Goal: Task Accomplishment & Management: Manage account settings

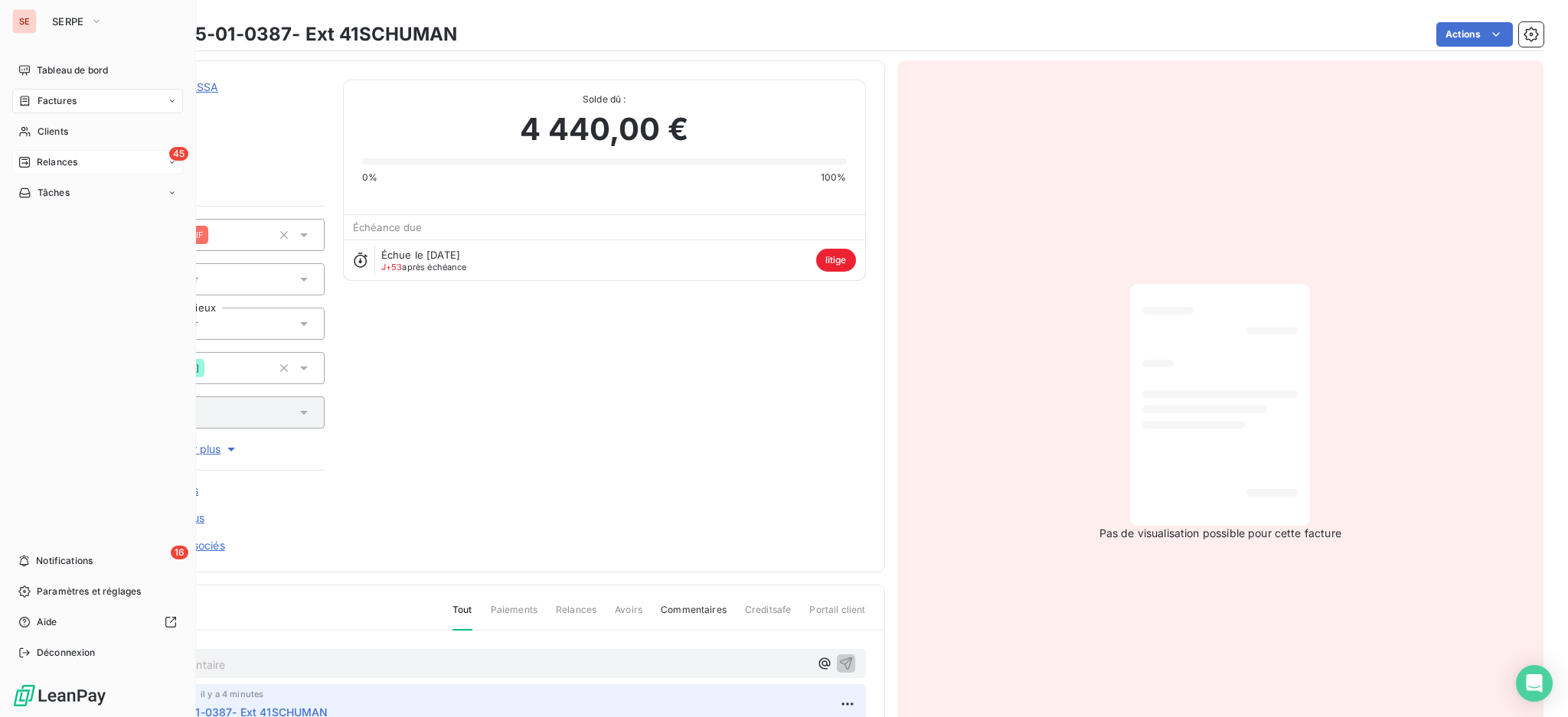
scroll to position [104, 0]
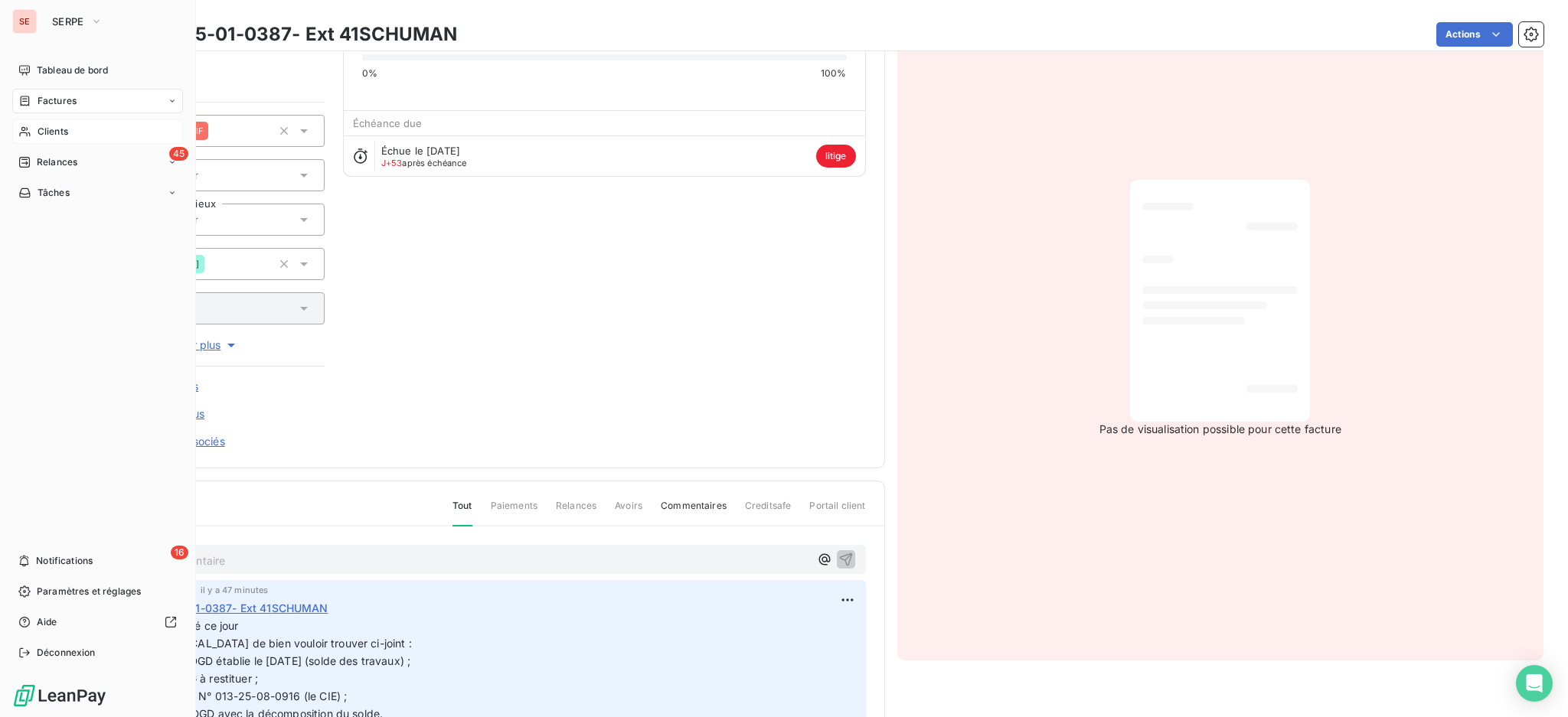
click at [58, 131] on span "Clients" at bounding box center [53, 131] width 31 height 14
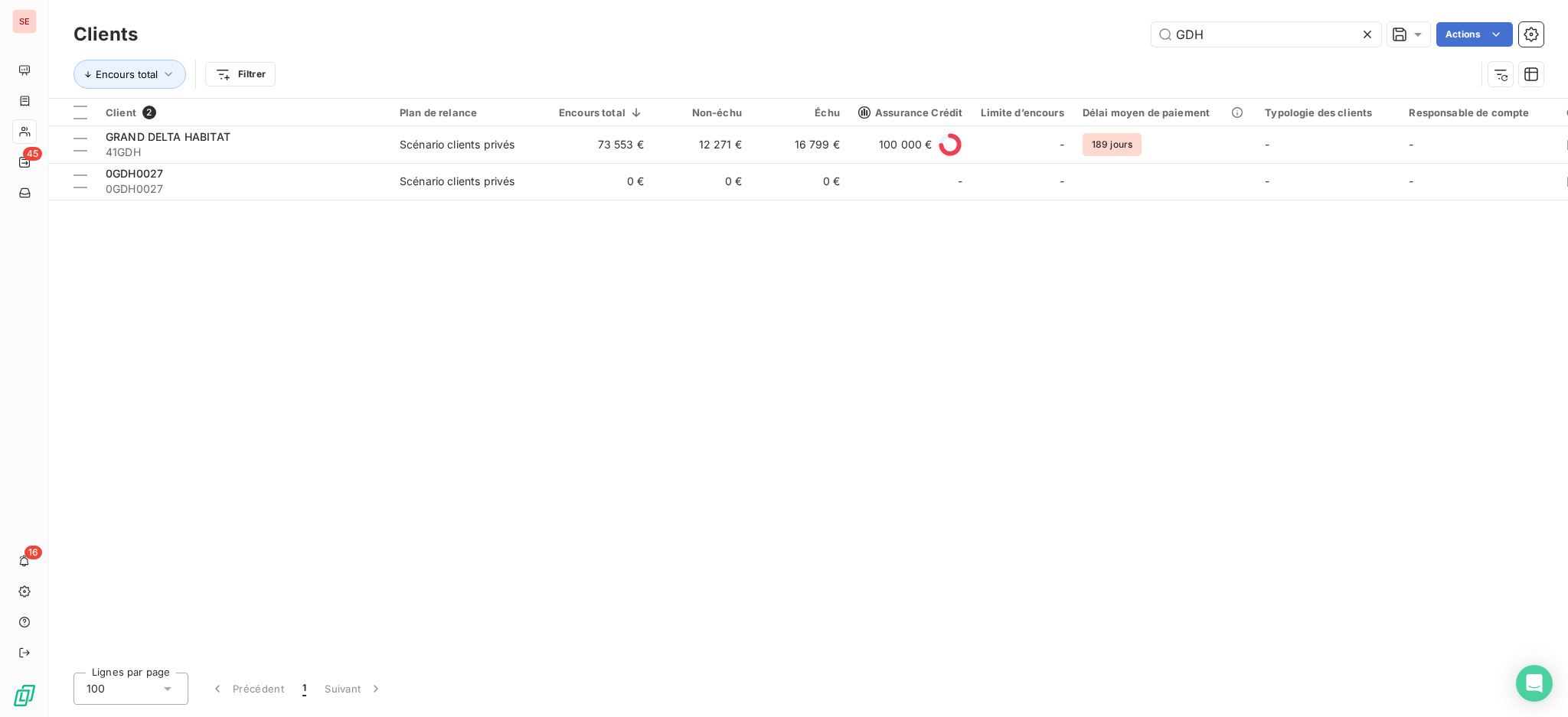
drag, startPoint x: 1225, startPoint y: 28, endPoint x: 1124, endPoint y: -2, distance: 105.4
click at [1124, 0] on html "SE 45 16 Clients GDH Actions Encours total Filtrer Client 2 Plan de relance Enc…" at bounding box center [784, 358] width 1568 height 717
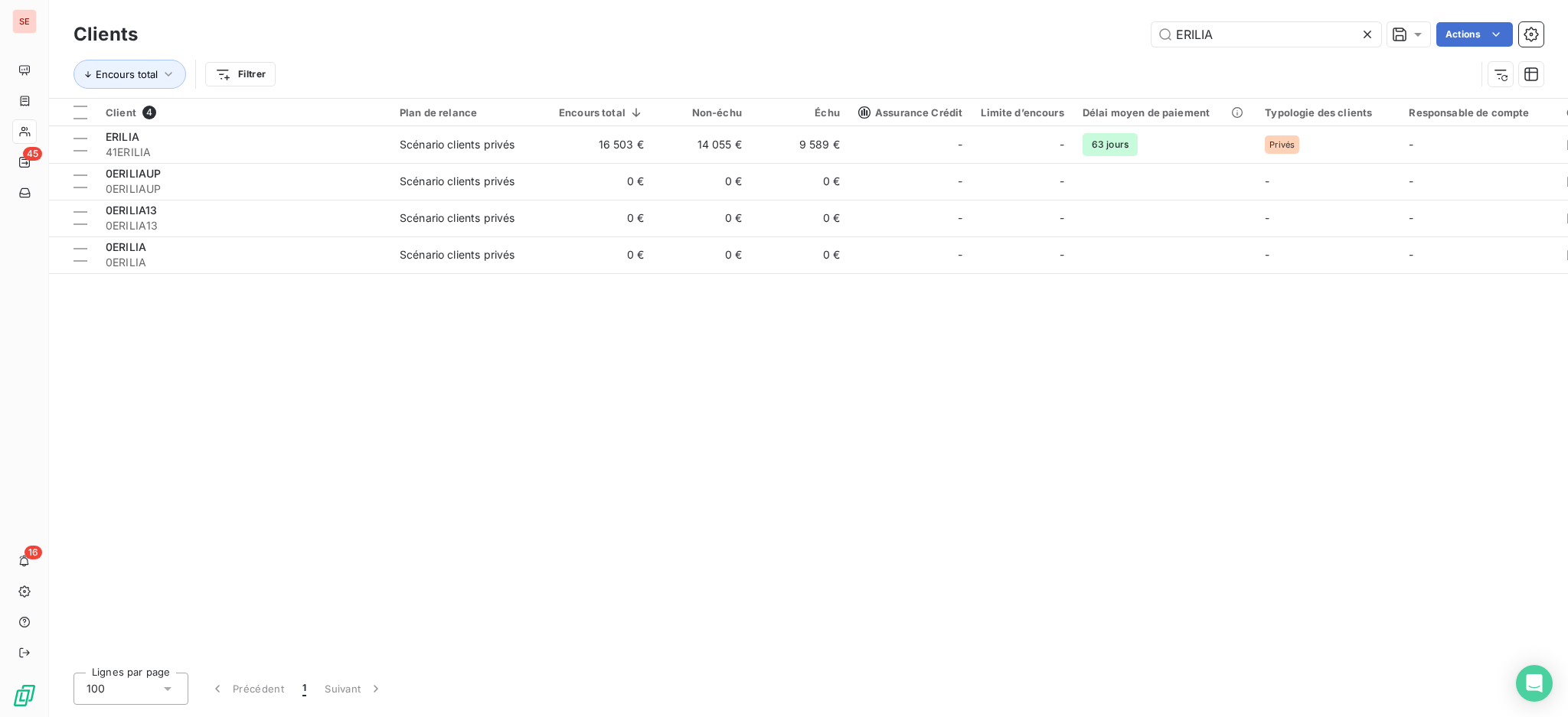
type input "ERILIA"
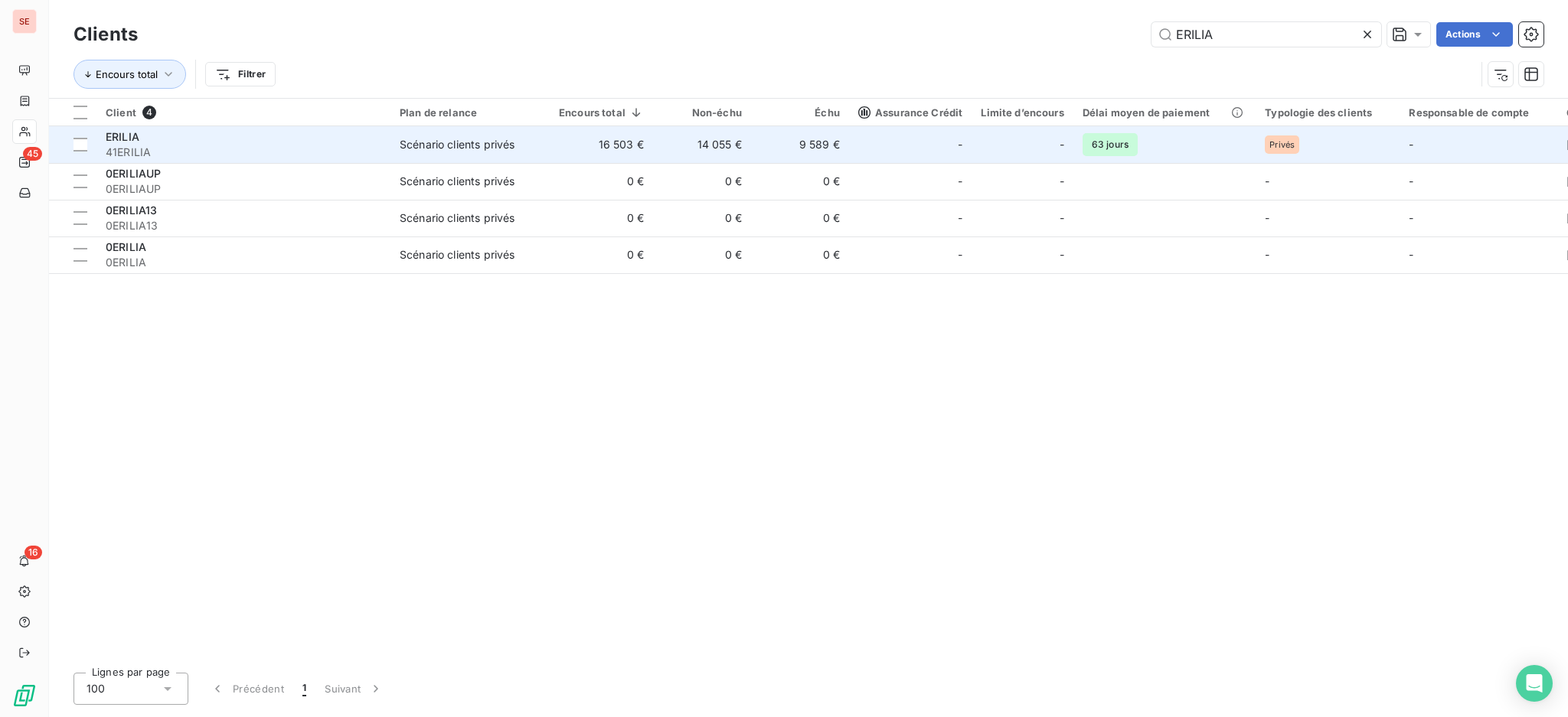
click at [628, 145] on td "16 503 €" at bounding box center [601, 144] width 104 height 37
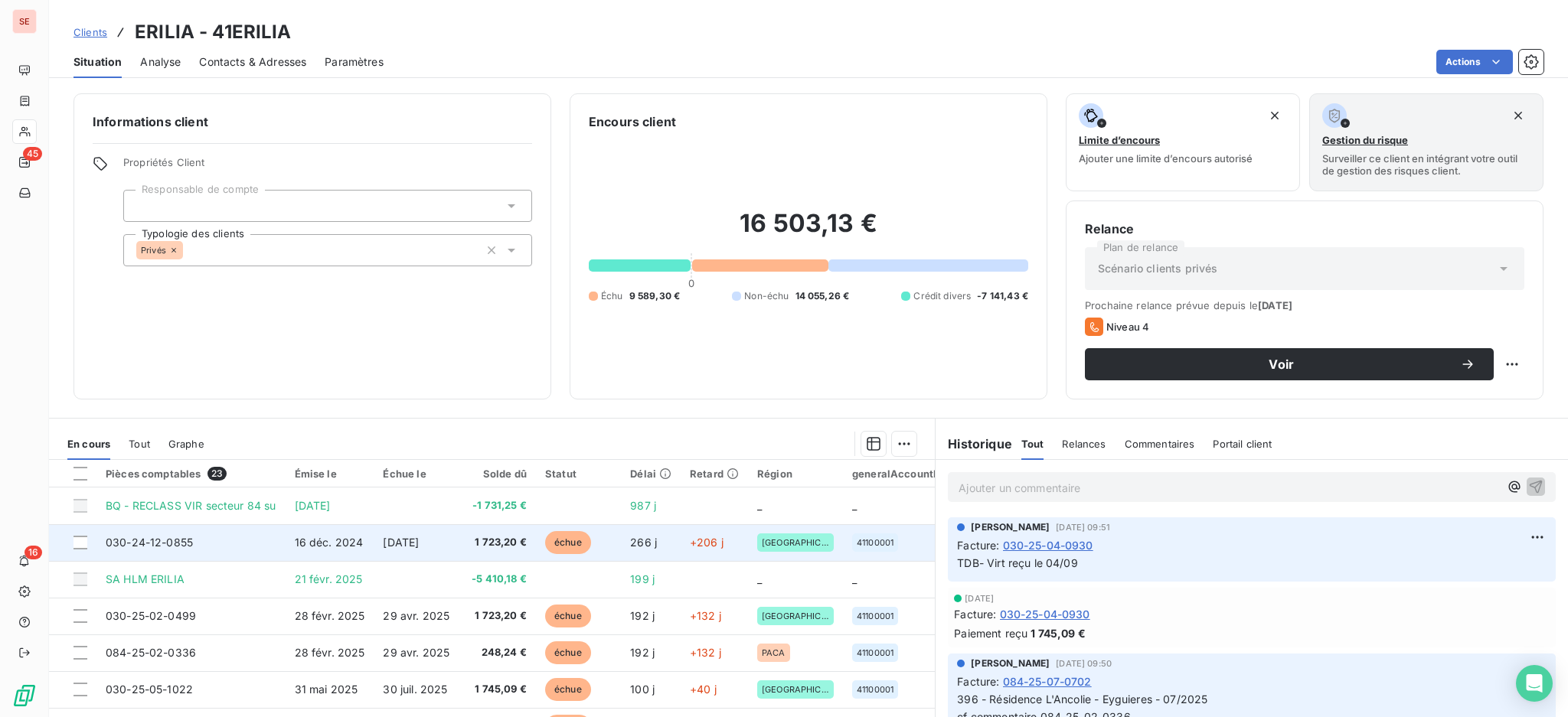
click at [405, 547] on span "[DATE]" at bounding box center [401, 542] width 36 height 13
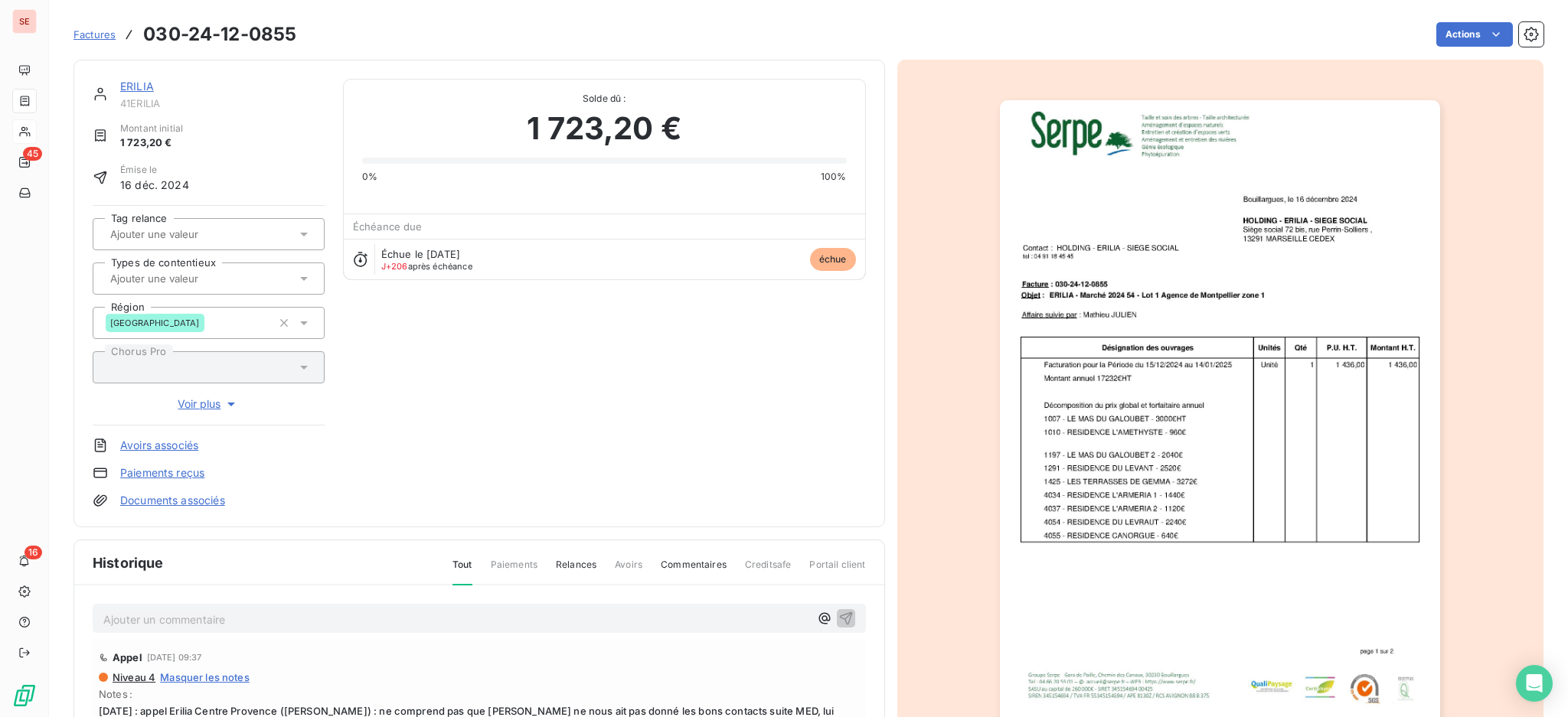
click at [210, 615] on p "Ajouter un commentaire ﻿" at bounding box center [456, 619] width 706 height 19
click at [831, 613] on div "08/09 FACT de nouveau dépposée sur Freedz en V4" at bounding box center [480, 617] width 773 height 29
click at [837, 609] on button "button" at bounding box center [846, 617] width 19 height 19
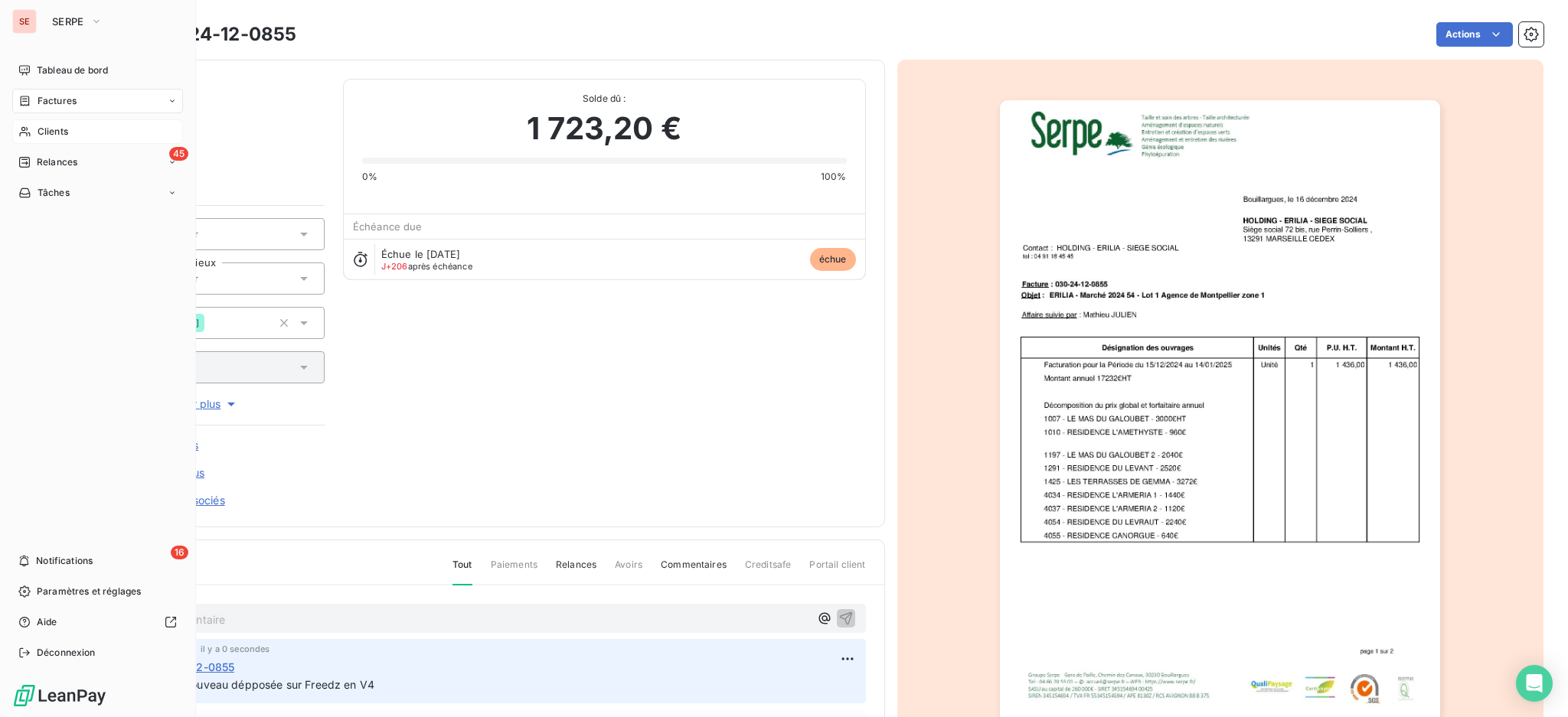
click at [45, 96] on span "Factures" at bounding box center [57, 100] width 39 height 14
click at [69, 104] on span "Factures" at bounding box center [57, 100] width 39 height 14
click at [56, 98] on span "Factures" at bounding box center [57, 100] width 39 height 14
click at [45, 135] on span "Factures" at bounding box center [56, 131] width 39 height 14
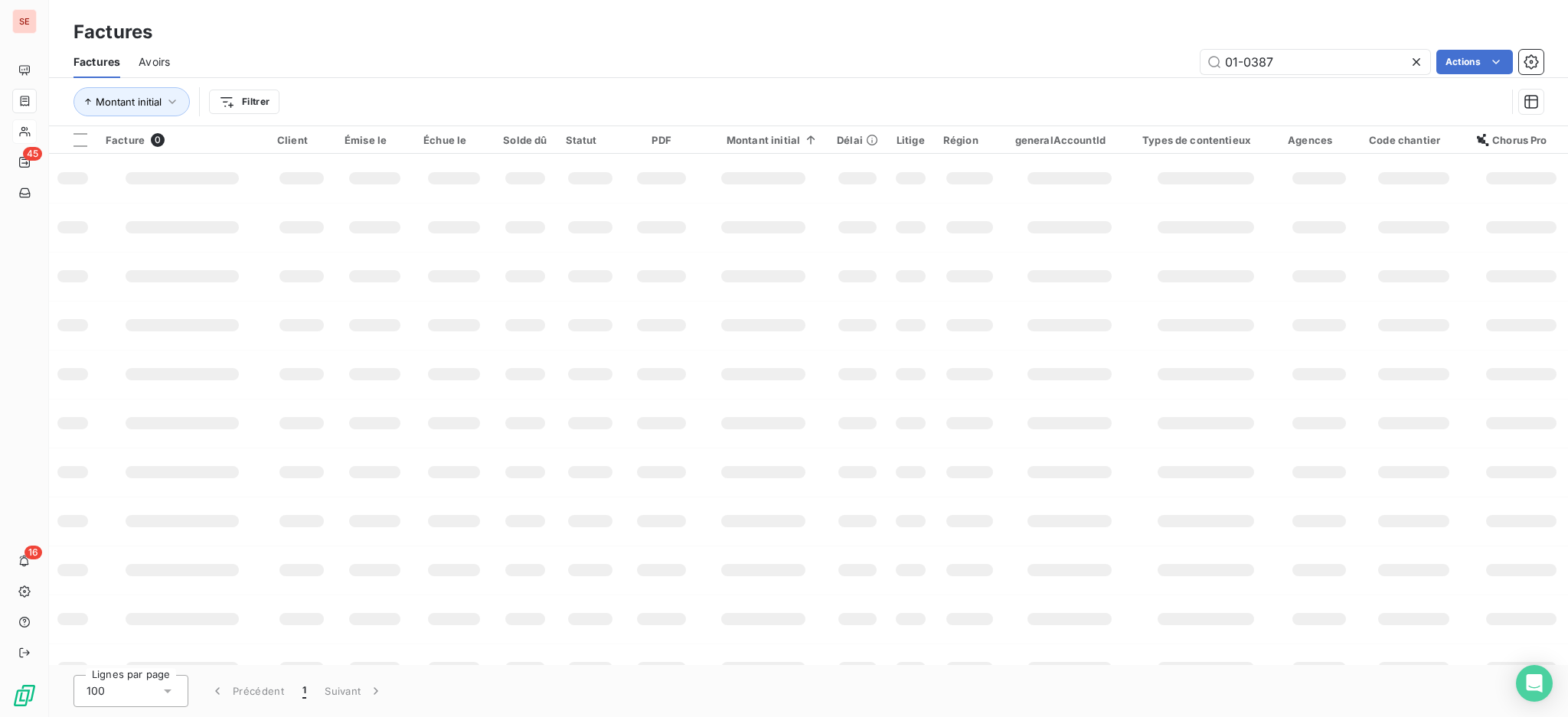
drag, startPoint x: 1345, startPoint y: 67, endPoint x: 1186, endPoint y: 42, distance: 161.0
click at [1186, 42] on div "Factures Factures Avoirs 01-0387 Actions Montant initial Filtrer" at bounding box center [808, 63] width 1519 height 126
type input "03-1466"
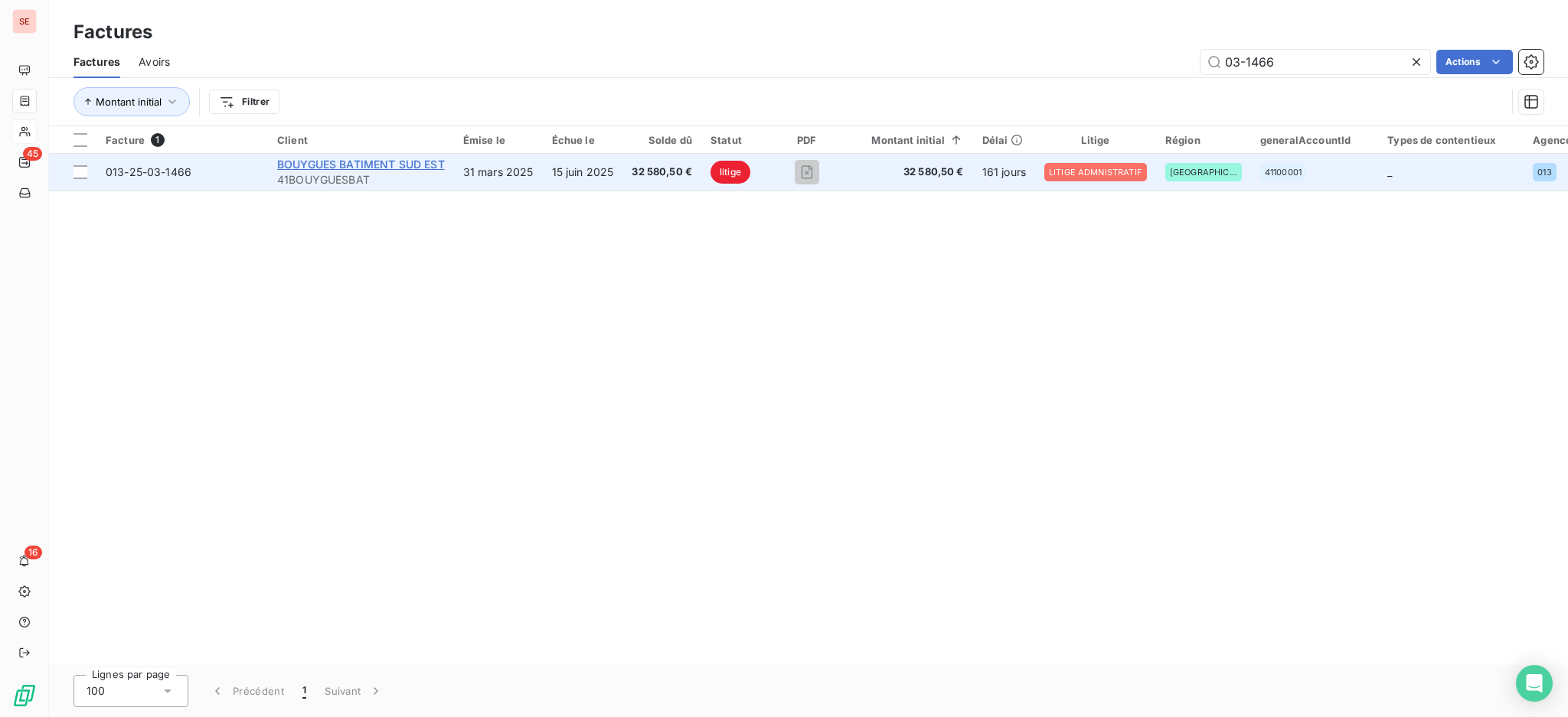
click at [345, 168] on span "BOUYGUES BATIMENT SUD EST" at bounding box center [361, 164] width 168 height 13
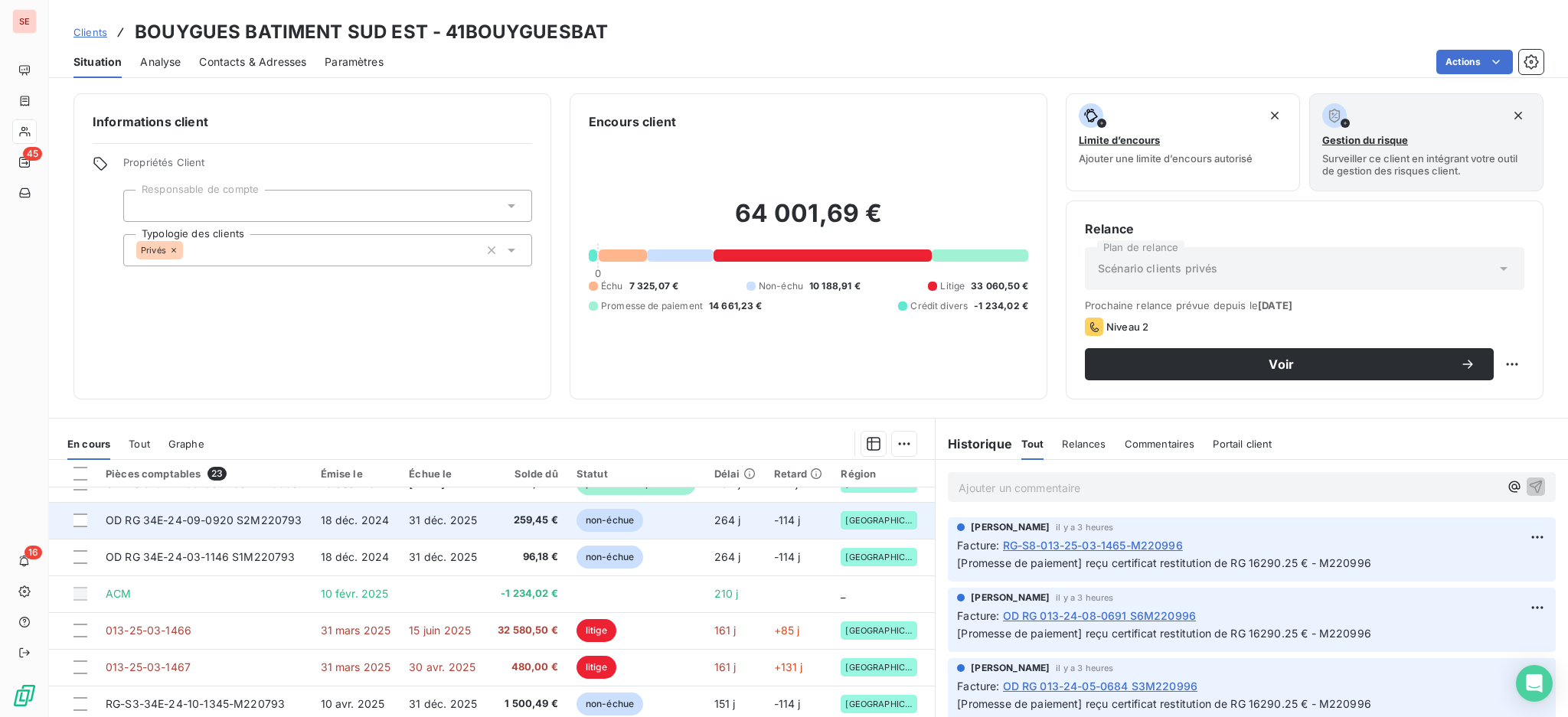
scroll to position [408, 0]
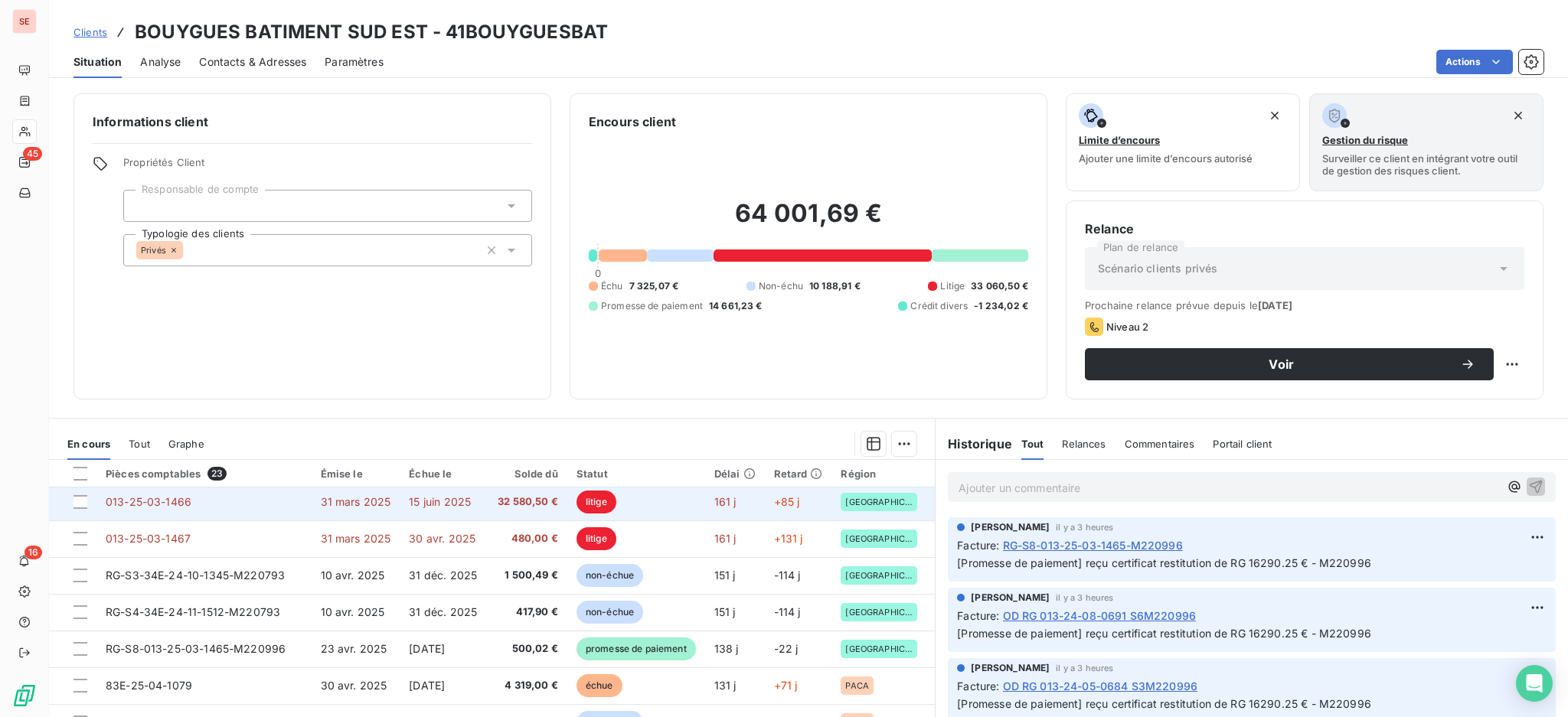
click at [518, 500] on span "32 580,50 €" at bounding box center [528, 502] width 60 height 15
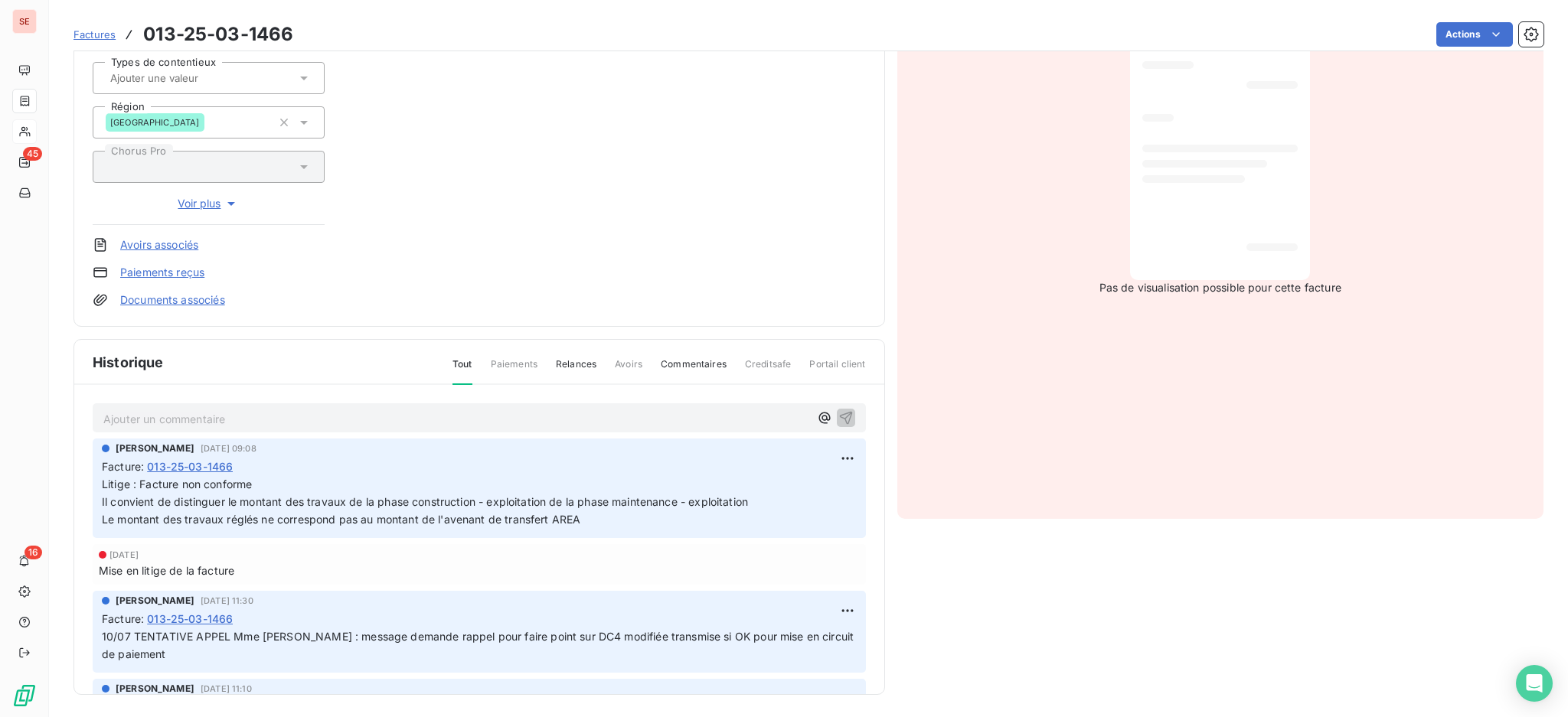
scroll to position [247, 0]
click at [199, 293] on link "Documents associés" at bounding box center [172, 299] width 105 height 15
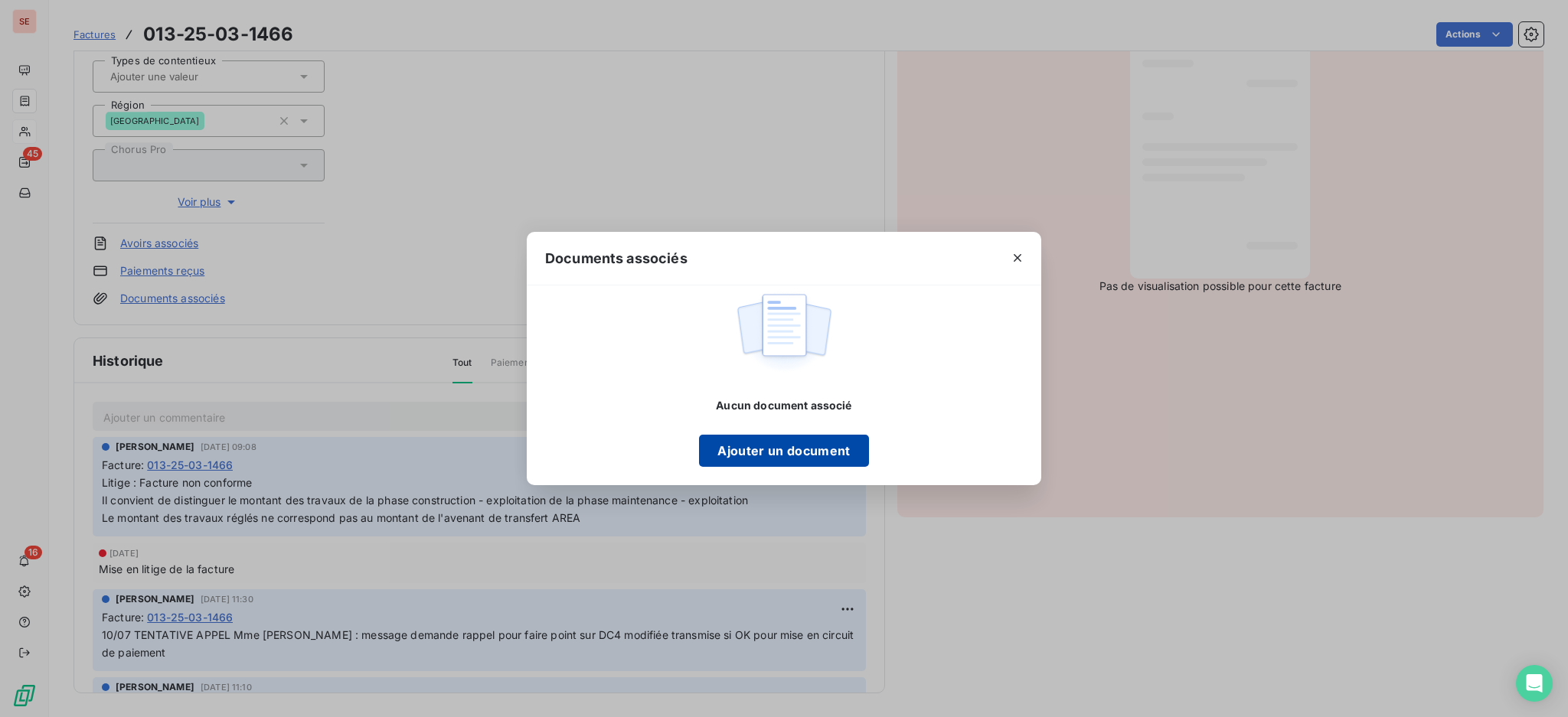
click at [777, 451] on button "Ajouter un document" at bounding box center [783, 450] width 169 height 32
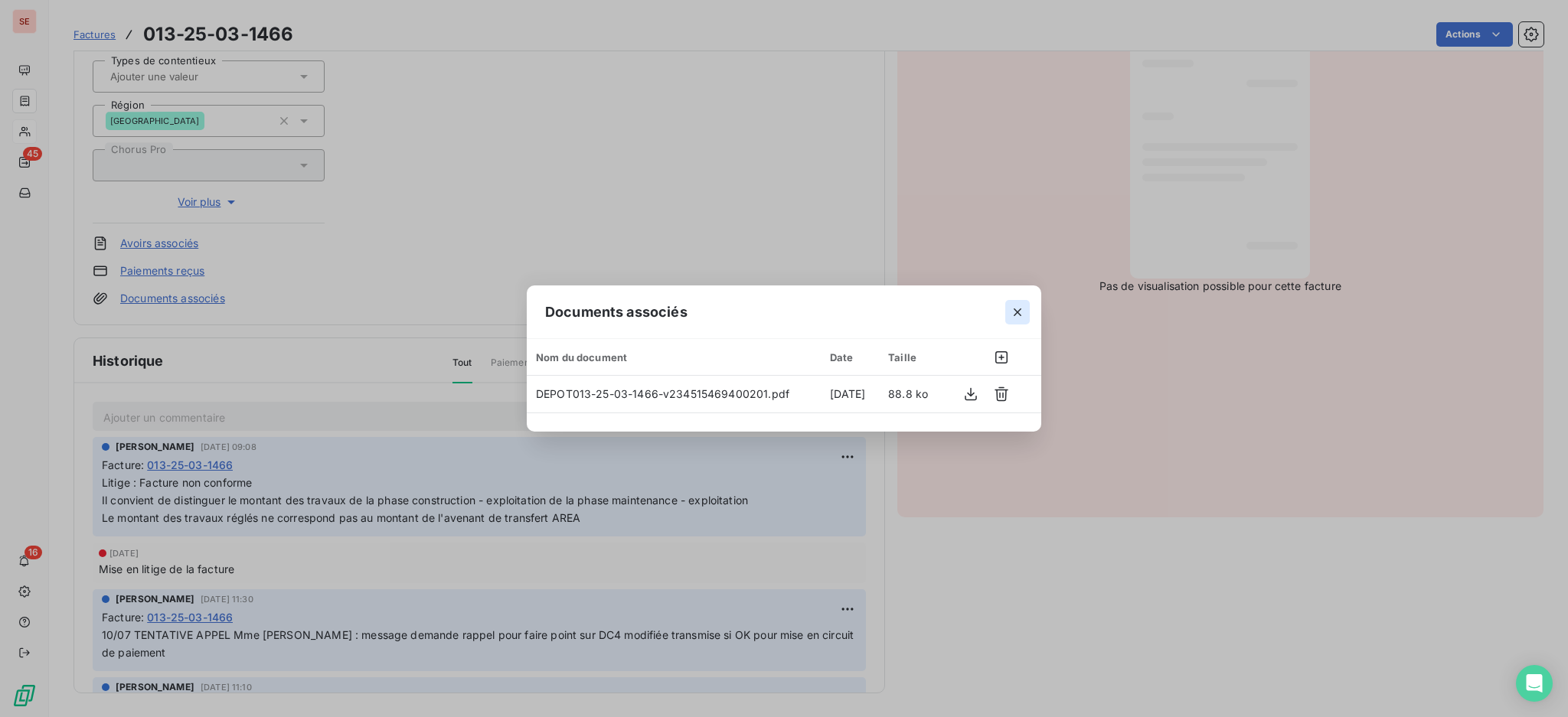
click at [1017, 312] on icon "button" at bounding box center [1017, 312] width 7 height 7
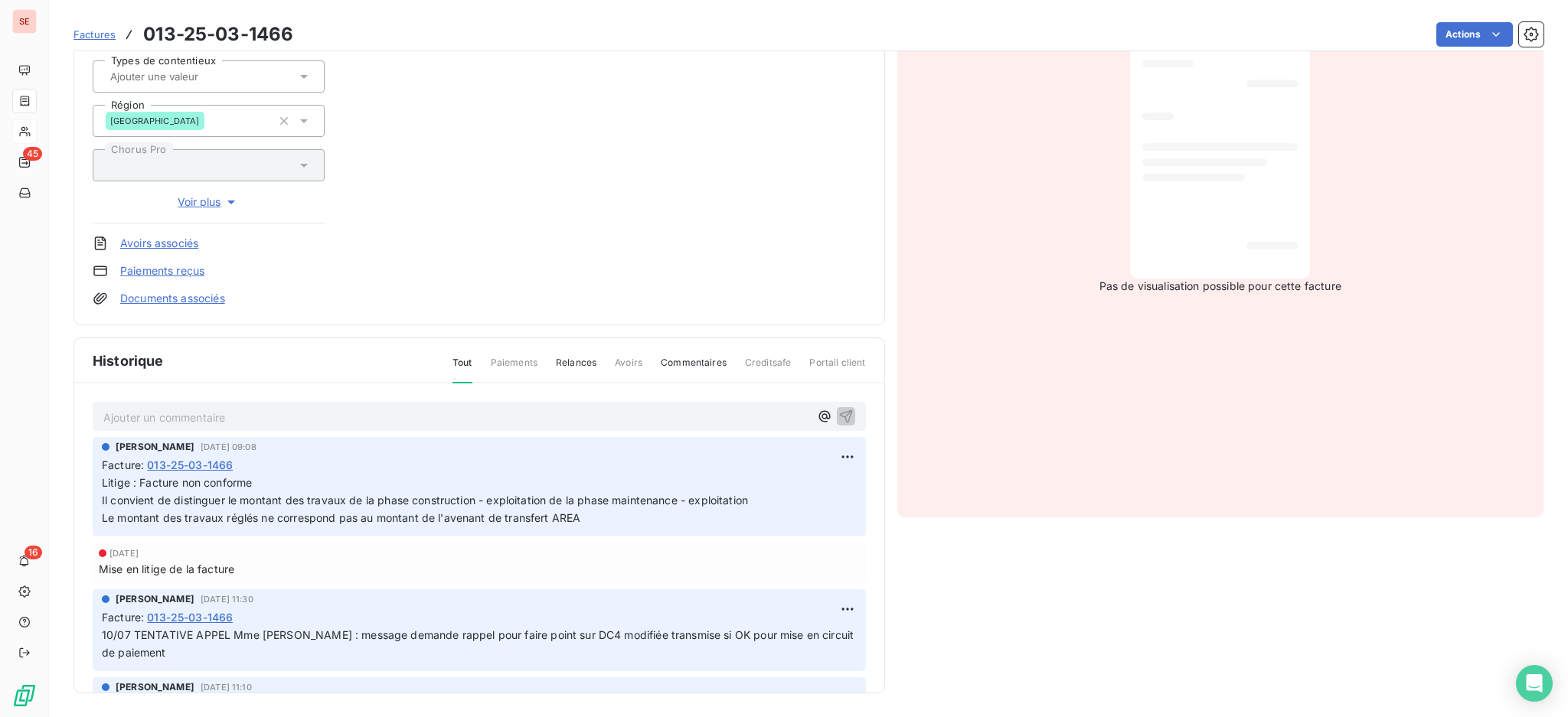
click at [486, 411] on p "Ajouter un commentaire ﻿" at bounding box center [456, 417] width 706 height 19
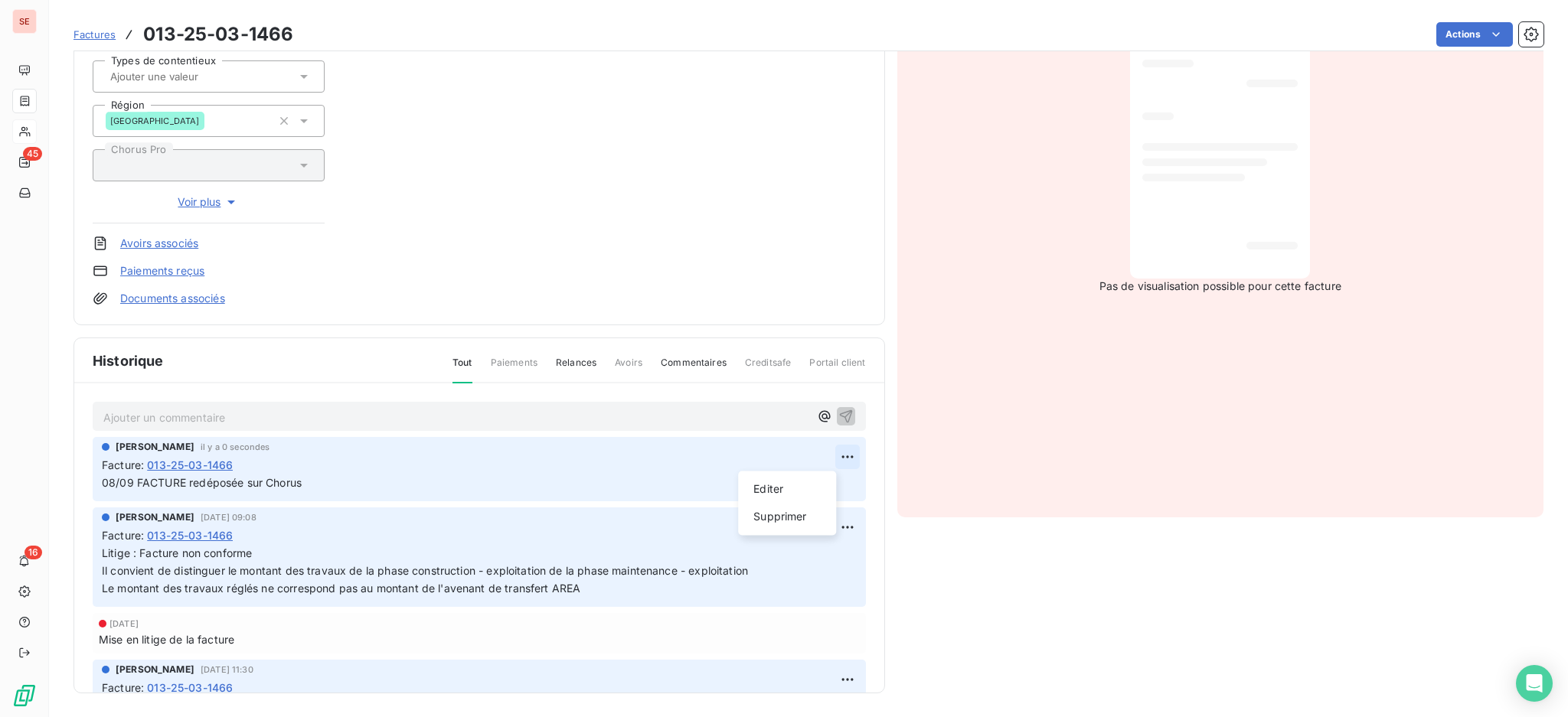
click at [831, 449] on html "SE 45 16 Factures 013-25-03-1466 Actions BOUYGUES BATIMENT SUD EST 41BOUYGUESBA…" at bounding box center [784, 358] width 1568 height 717
click at [784, 484] on div "Editer" at bounding box center [786, 489] width 86 height 24
click at [839, 484] on icon "button" at bounding box center [847, 483] width 16 height 15
click at [1442, 36] on html "SE 45 16 Factures 013-25-03-1466 Actions BOUYGUES BATIMENT SUD EST 41BOUYGUESBA…" at bounding box center [784, 358] width 1568 height 717
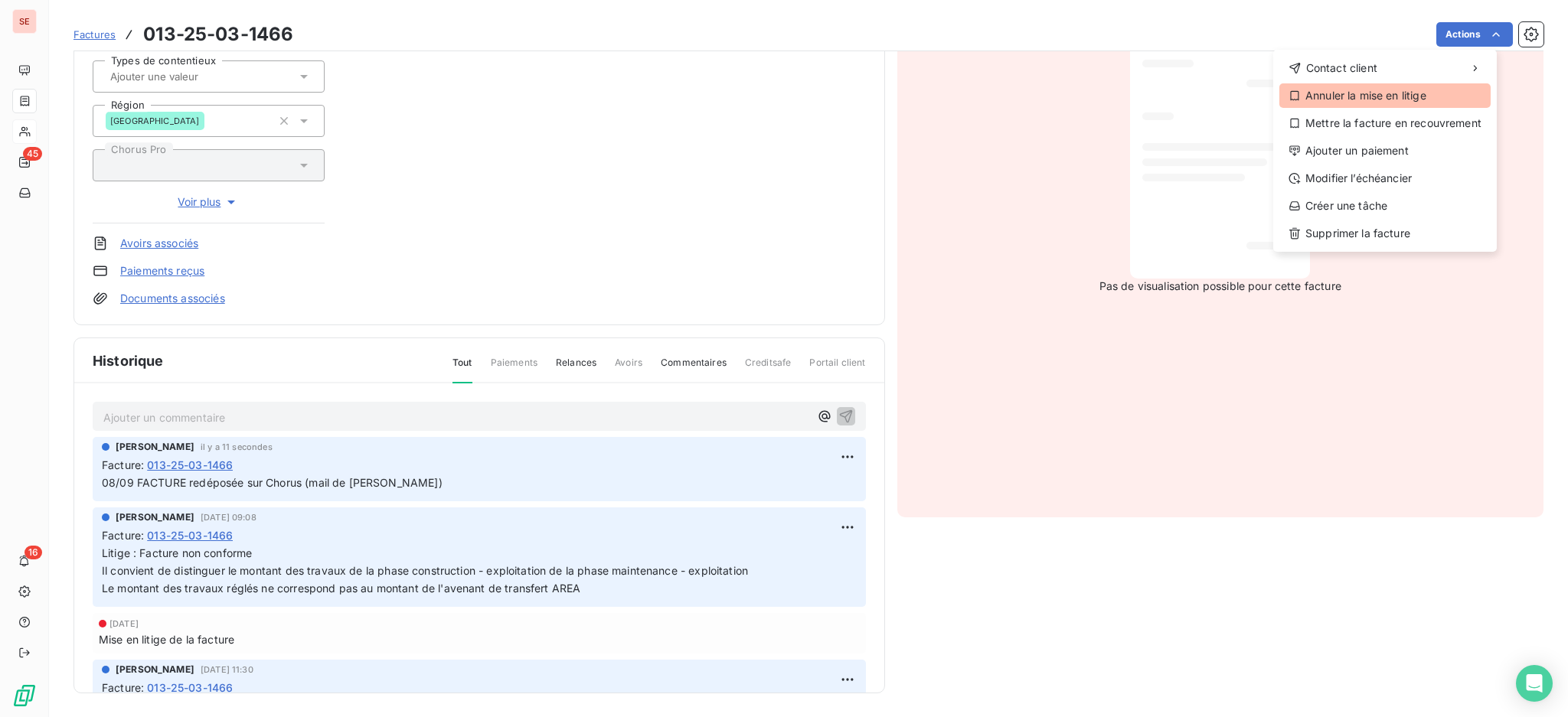
click at [1362, 95] on div "Annuler la mise en litige" at bounding box center [1384, 95] width 211 height 24
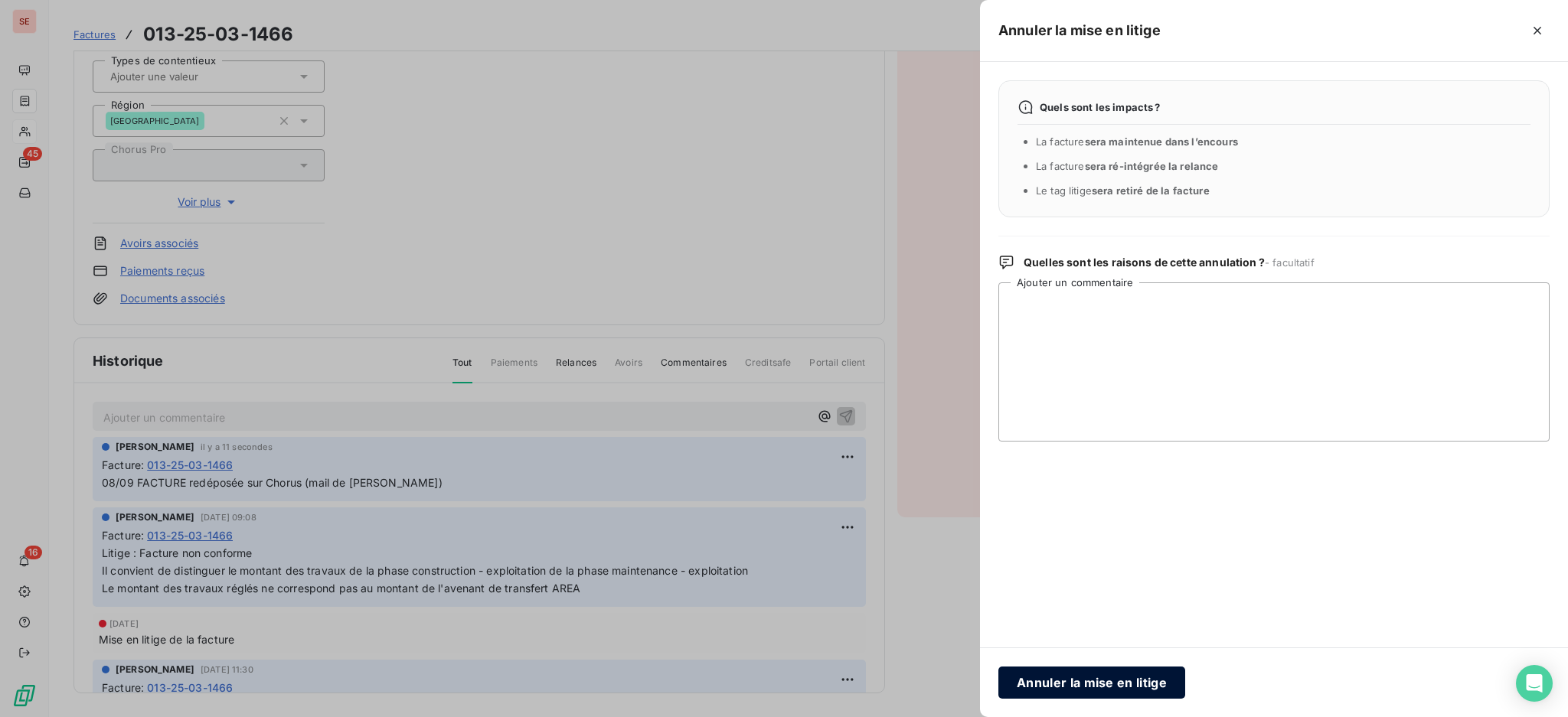
click at [1136, 677] on button "Annuler la mise en litige" at bounding box center [1092, 682] width 187 height 32
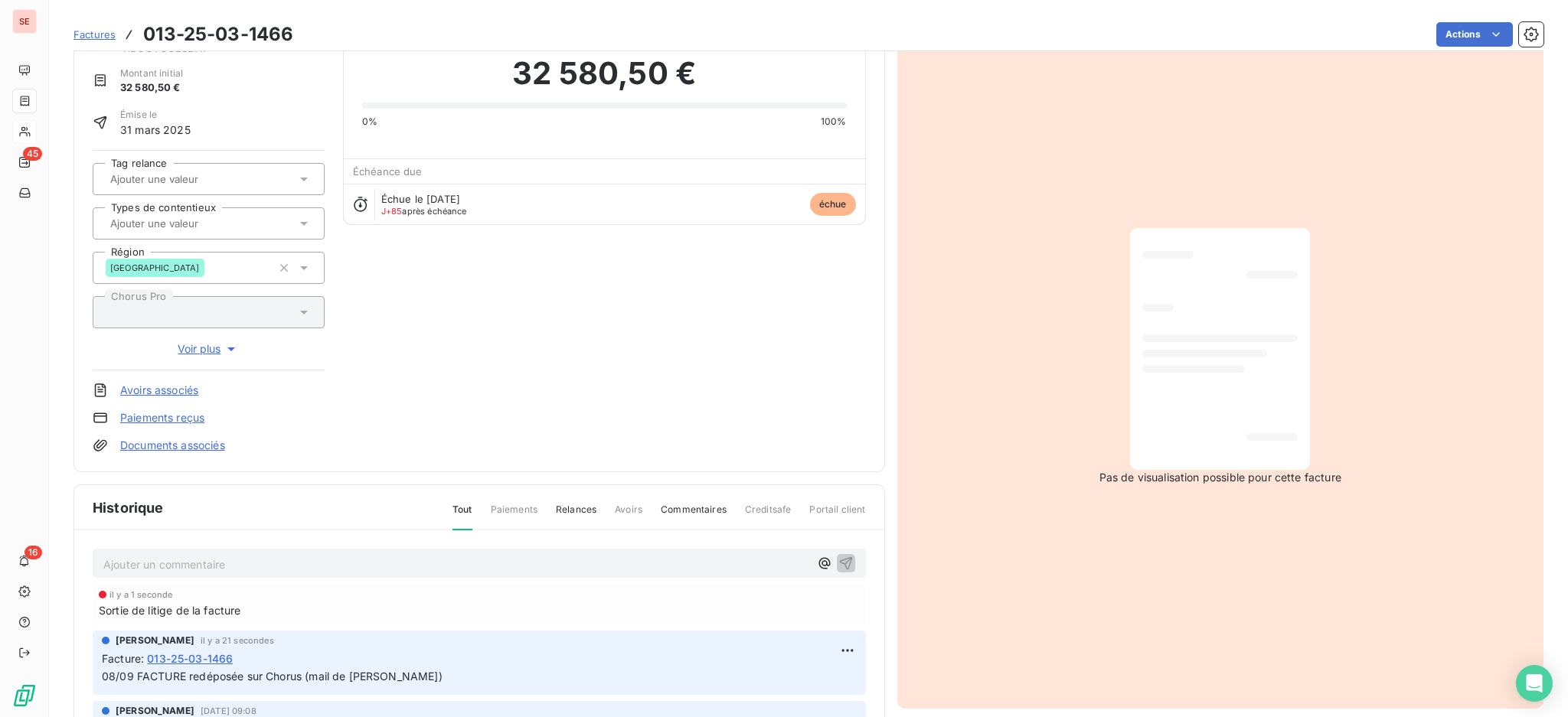
scroll to position [203, 0]
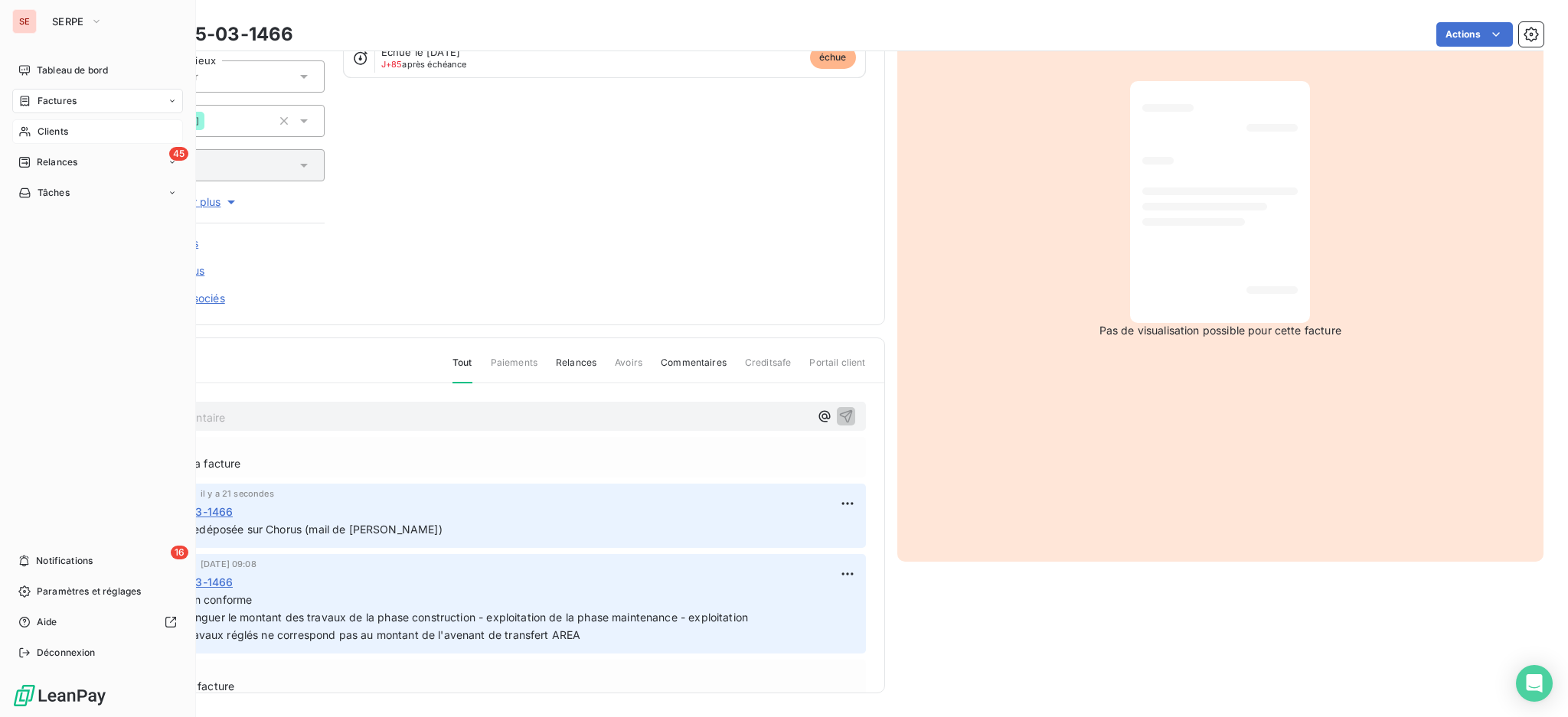
click at [64, 131] on span "Clients" at bounding box center [53, 131] width 31 height 14
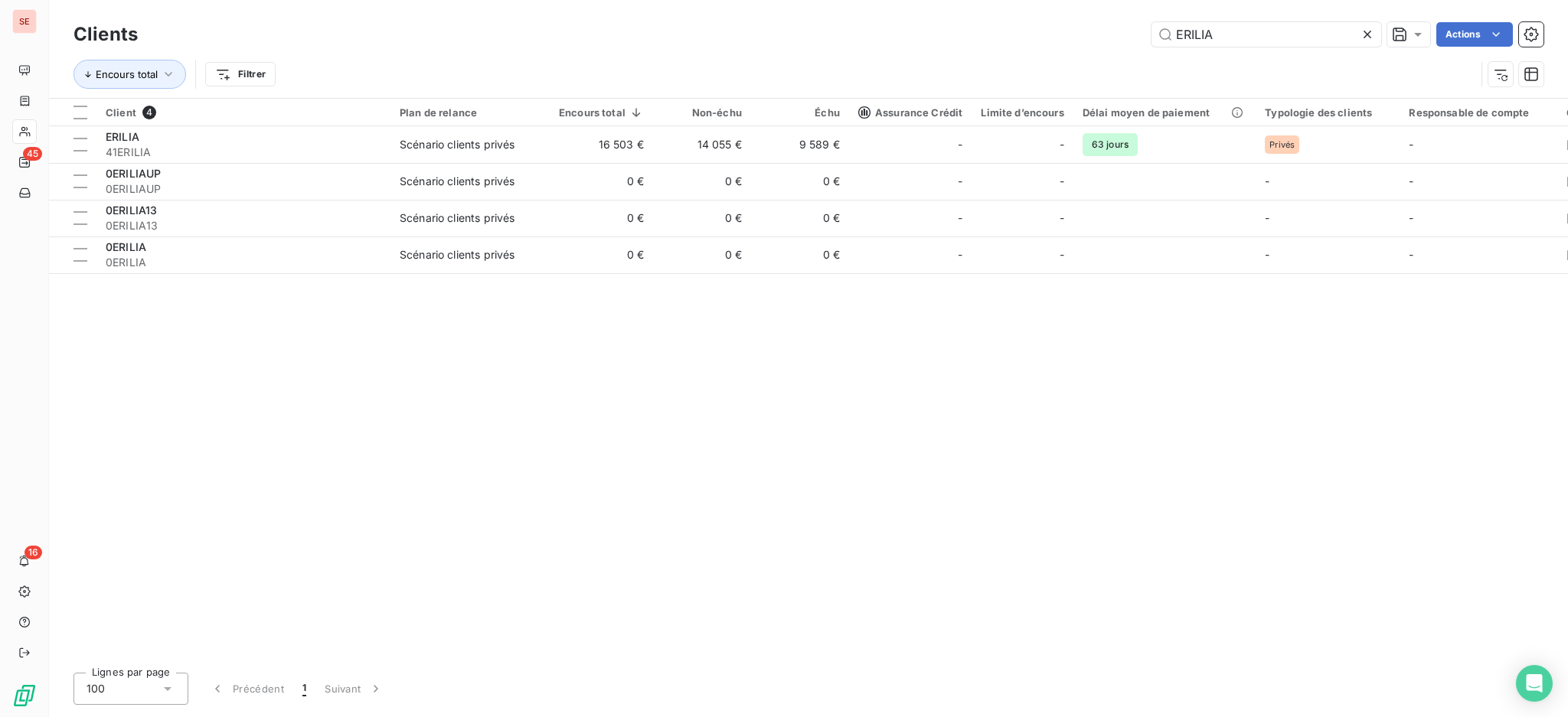
drag, startPoint x: 1270, startPoint y: 38, endPoint x: 1129, endPoint y: -3, distance: 146.8
click at [1129, 0] on html "SE 45 16 Clients ERILIA Actions Encours total Filtrer Client 4 Plan de relance …" at bounding box center [784, 358] width 1568 height 717
type input "r"
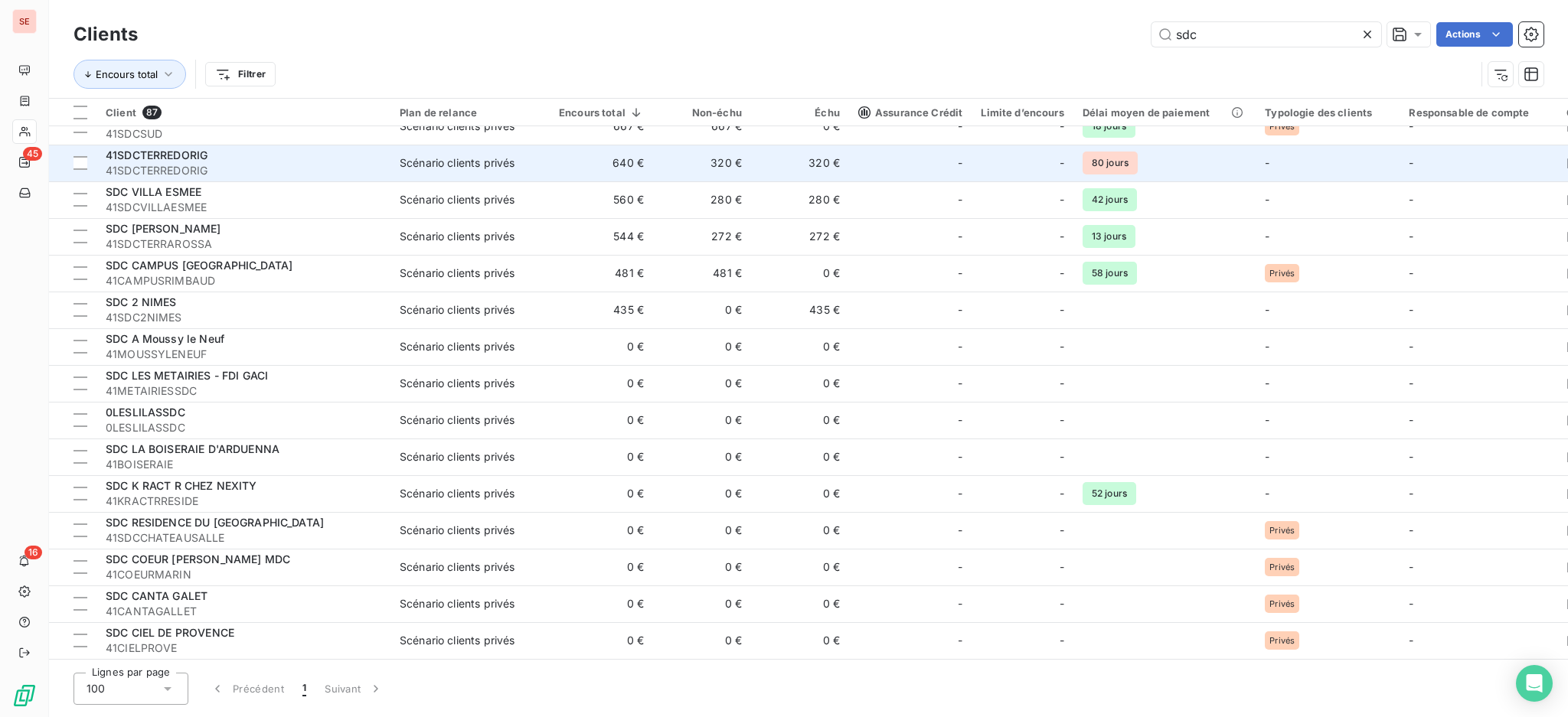
scroll to position [204, 0]
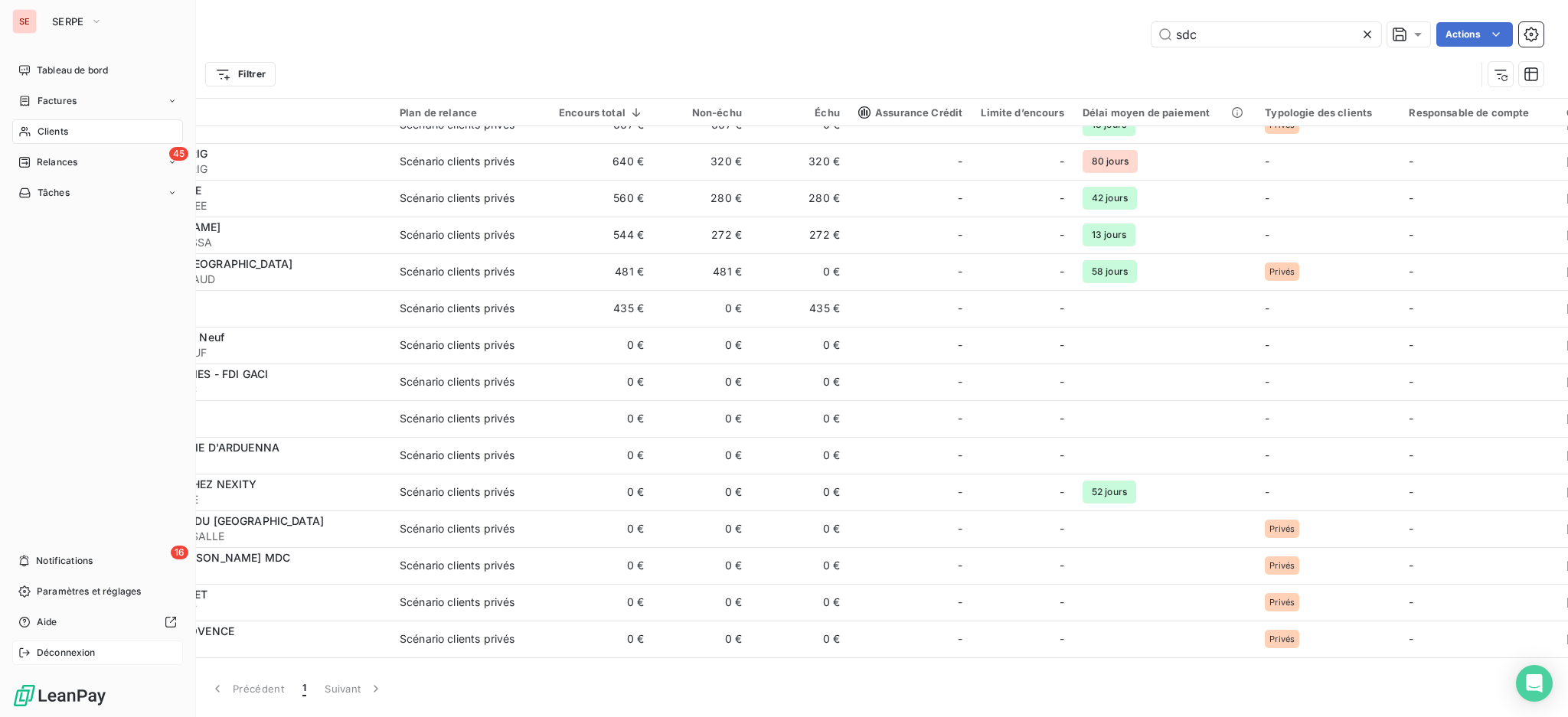
type input "sdc"
click at [55, 648] on span "Déconnexion" at bounding box center [66, 653] width 59 height 14
